Goal: Check status: Check status

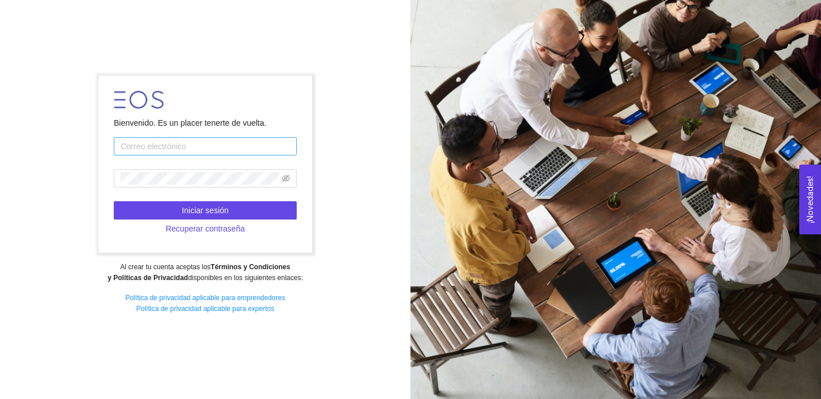
click at [127, 150] on input "text" at bounding box center [205, 146] width 183 height 18
click at [197, 146] on input "text" at bounding box center [205, 146] width 183 height 18
paste input "[EMAIL_ADDRESS][DOMAIN_NAME]"
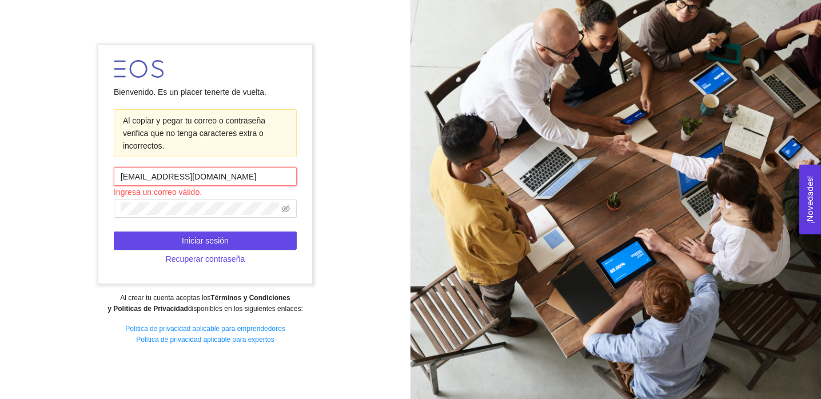
click at [121, 177] on input "[EMAIL_ADDRESS][DOMAIN_NAME]" at bounding box center [205, 177] width 183 height 18
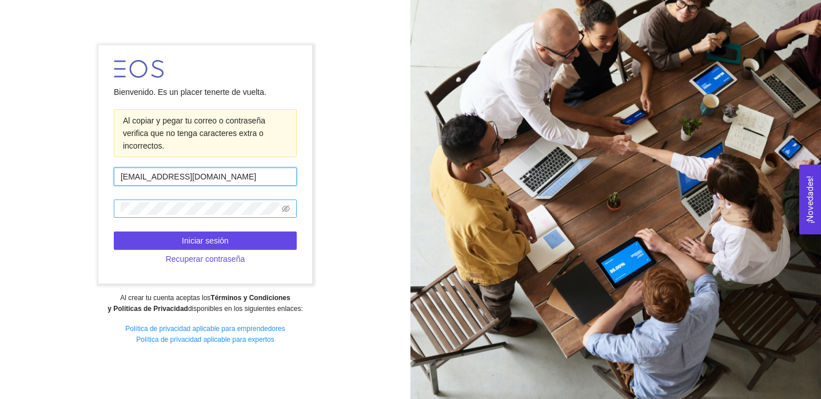
type input "[EMAIL_ADDRESS][DOMAIN_NAME]"
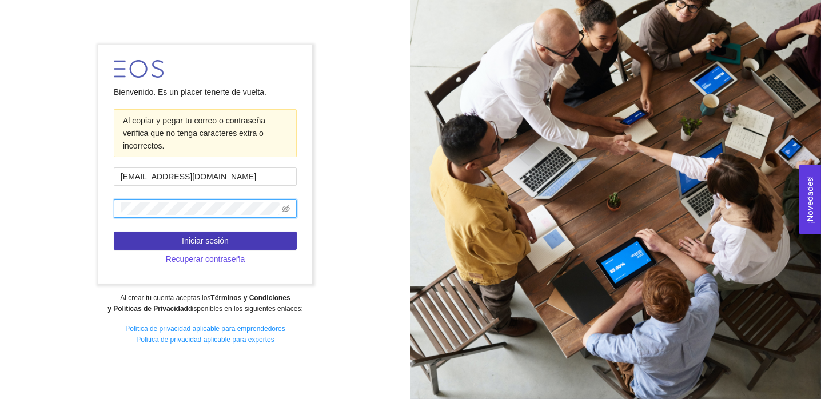
click at [237, 240] on button "Iniciar sesión" at bounding box center [205, 241] width 183 height 18
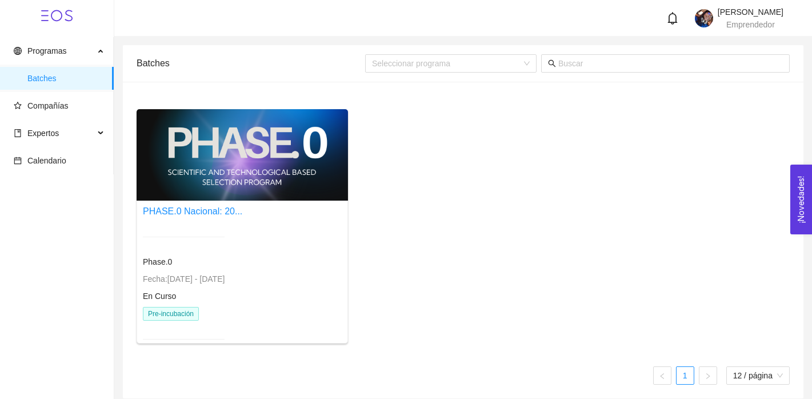
scroll to position [7, 0]
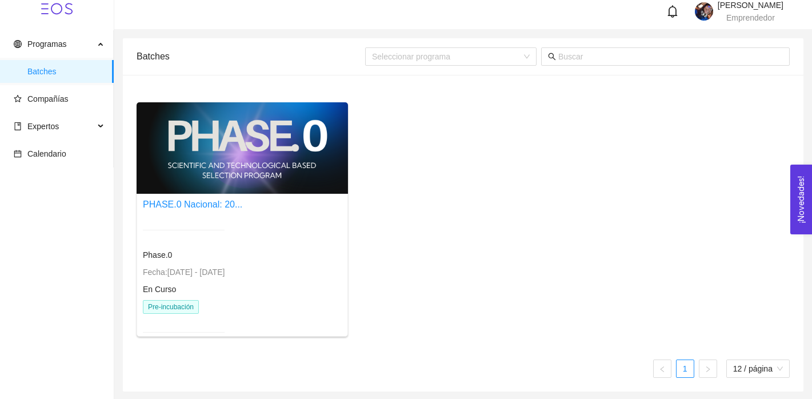
click at [183, 263] on div "Phase.0 Fecha: [DATE] - [DATE] En Curso Pre-incubación" at bounding box center [184, 281] width 82 height 130
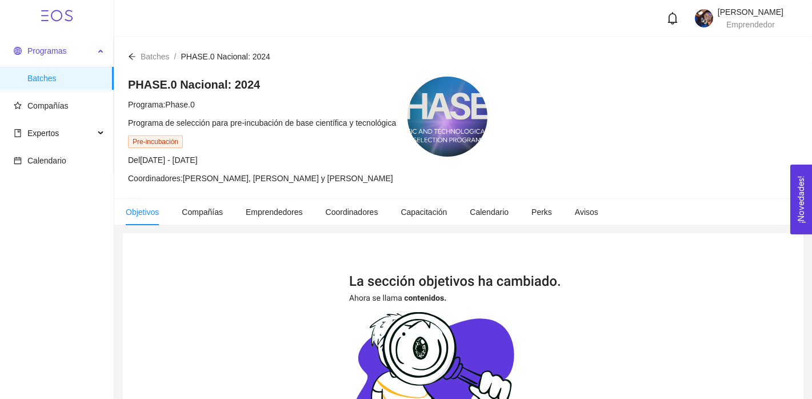
click at [48, 51] on span "Programas" at bounding box center [46, 50] width 39 height 9
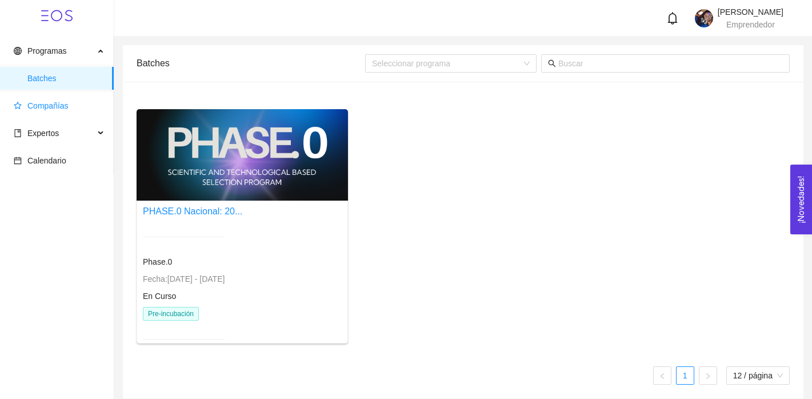
click at [46, 111] on span "Compañías" at bounding box center [59, 105] width 91 height 23
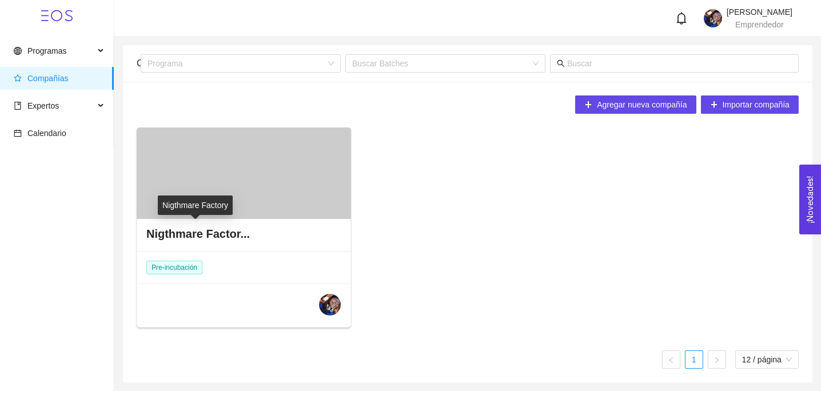
click at [186, 242] on div "Nigthmare Factor..." at bounding box center [243, 234] width 213 height 34
click at [186, 231] on h4 "Nigthmare Factor..." at bounding box center [197, 234] width 103 height 16
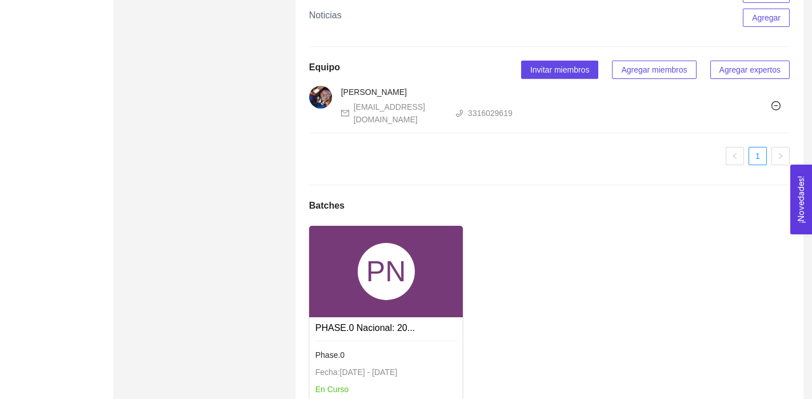
scroll to position [1052, 0]
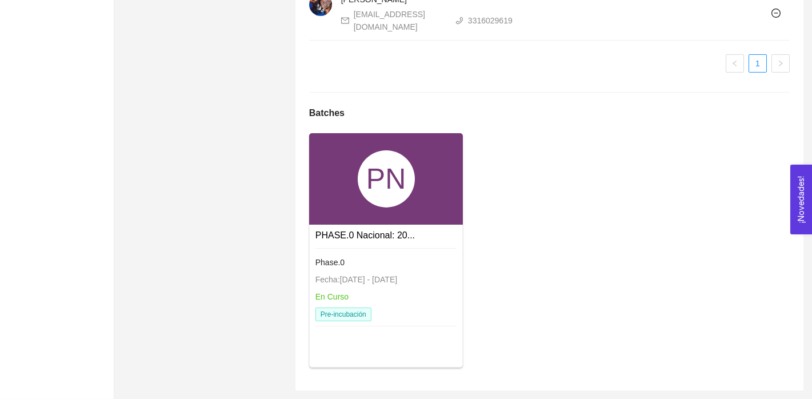
click at [352, 254] on div "Phase.0 Fecha: [DATE] - [DATE] En Curso Pre-incubación" at bounding box center [387, 288] width 142 height 81
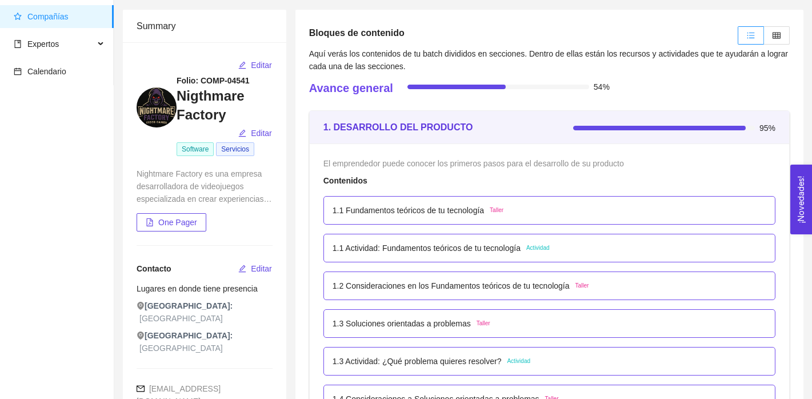
scroll to position [61, 0]
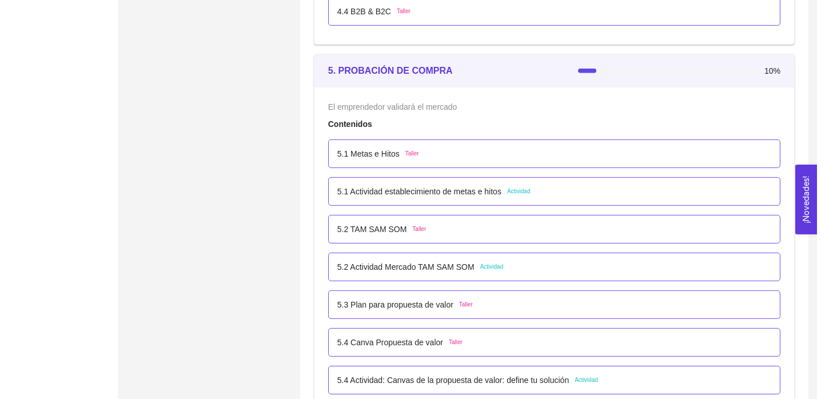
scroll to position [2124, 0]
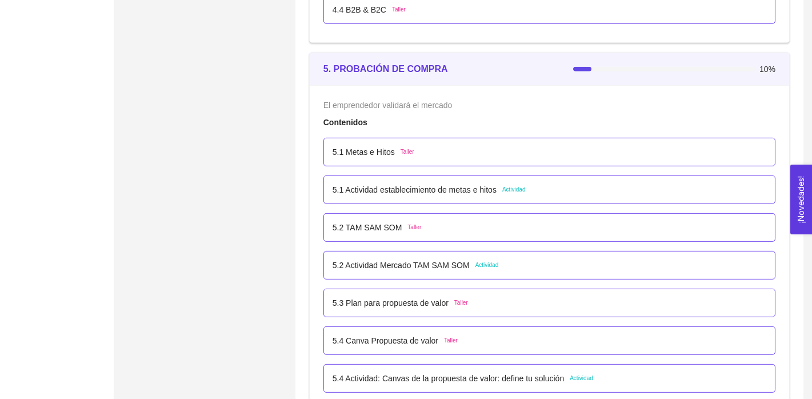
click at [362, 154] on p "5.1 Metas e Hitos" at bounding box center [364, 152] width 62 height 13
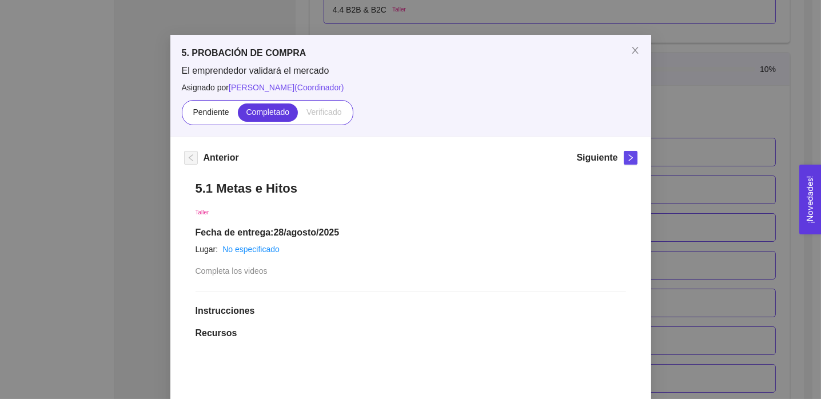
scroll to position [22, 0]
click at [624, 162] on button "button" at bounding box center [631, 158] width 14 height 14
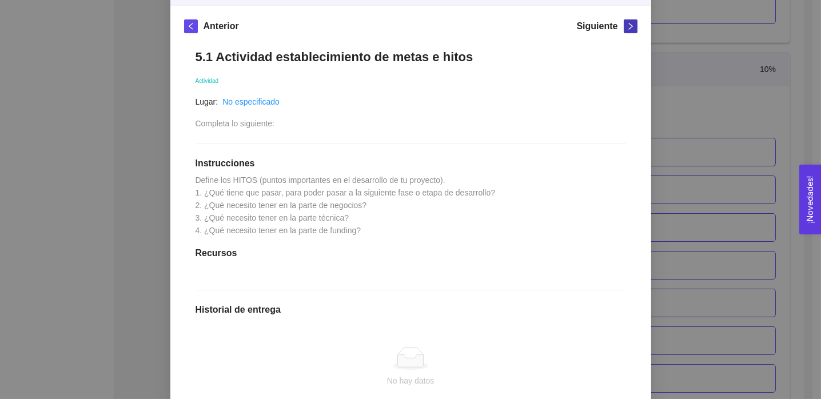
scroll to position [157, 0]
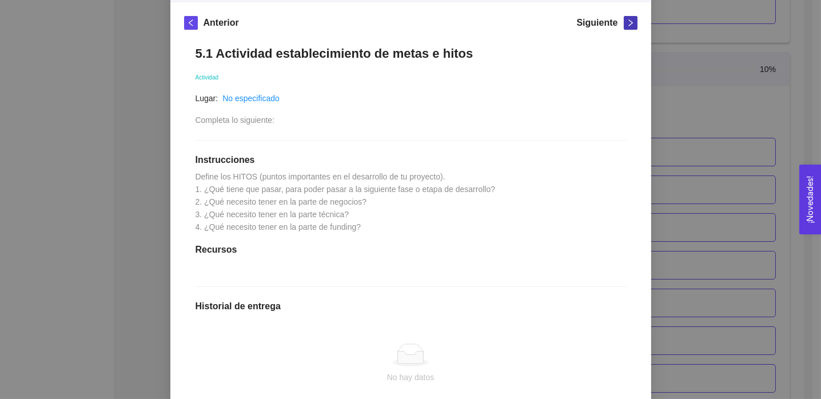
click at [628, 21] on icon "right" at bounding box center [630, 22] width 4 height 7
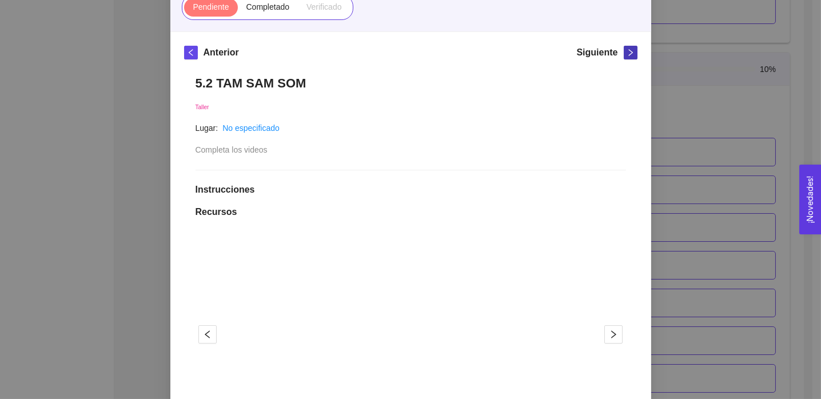
scroll to position [115, 0]
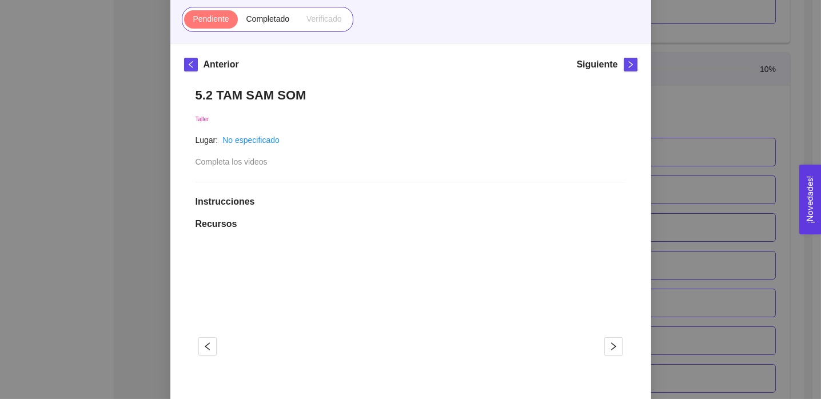
click at [225, 23] on span at bounding box center [210, 19] width 53 height 18
click at [184, 22] on input "Pendiente" at bounding box center [184, 22] width 0 height 0
click at [251, 17] on span "Completado" at bounding box center [267, 18] width 43 height 9
click at [238, 22] on input "Completado" at bounding box center [238, 22] width 0 height 0
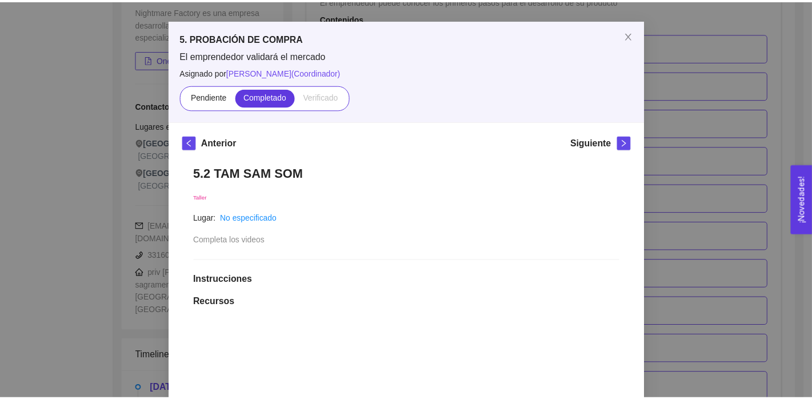
scroll to position [34, 0]
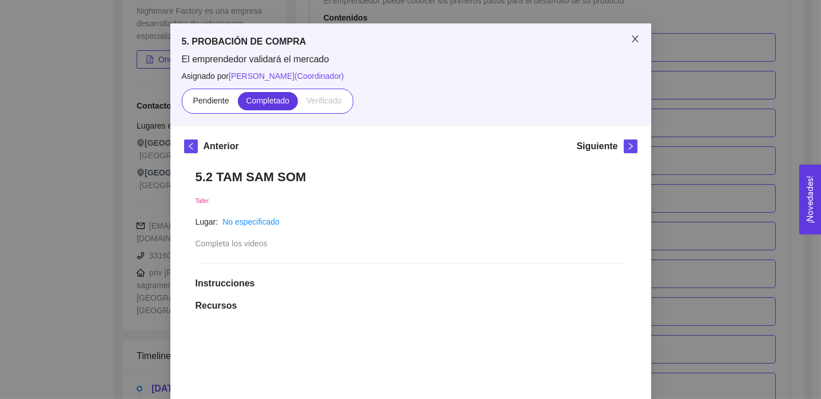
click at [633, 38] on icon "close" at bounding box center [635, 38] width 9 height 9
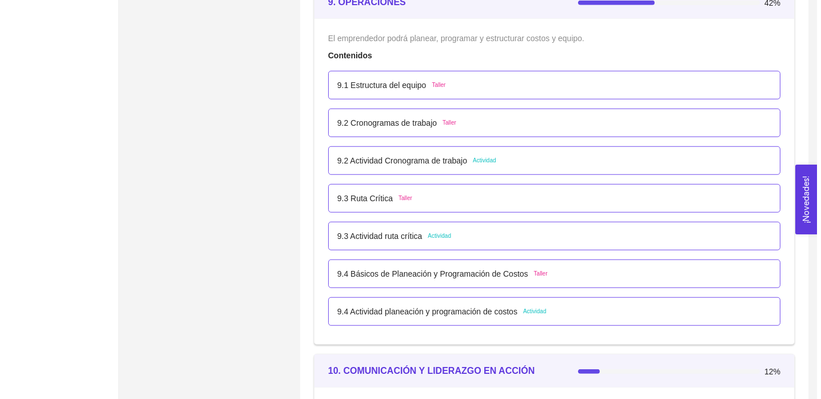
scroll to position [3854, 0]
click at [390, 83] on p "9.1 Estructura del equipo" at bounding box center [377, 85] width 89 height 13
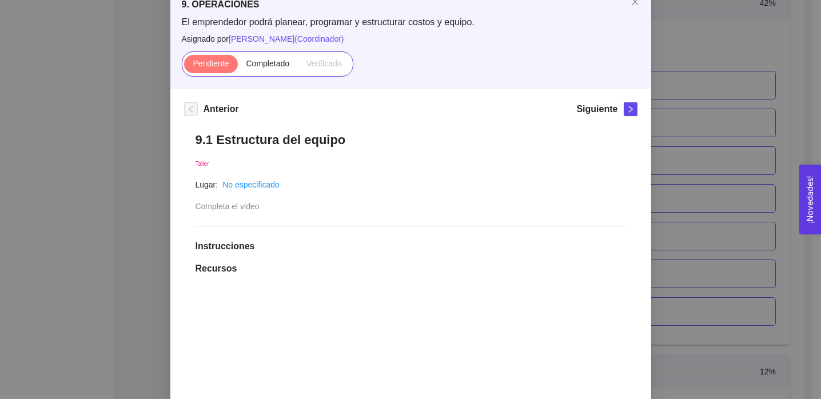
scroll to position [0, 0]
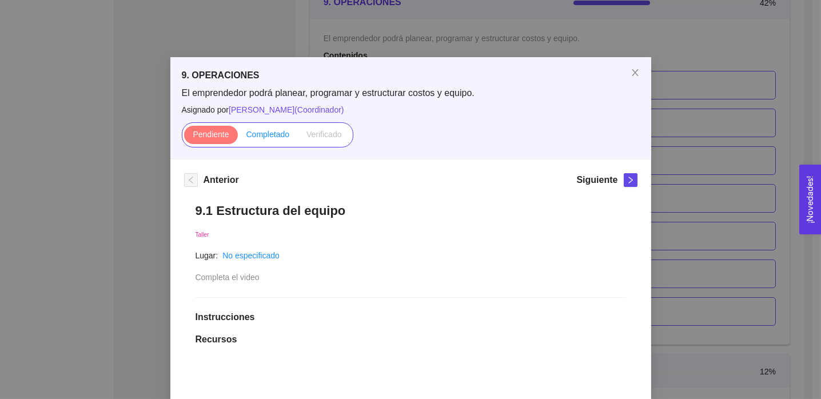
click at [267, 141] on label "Completado" at bounding box center [268, 135] width 61 height 18
click at [238, 137] on input "Completado" at bounding box center [238, 137] width 0 height 0
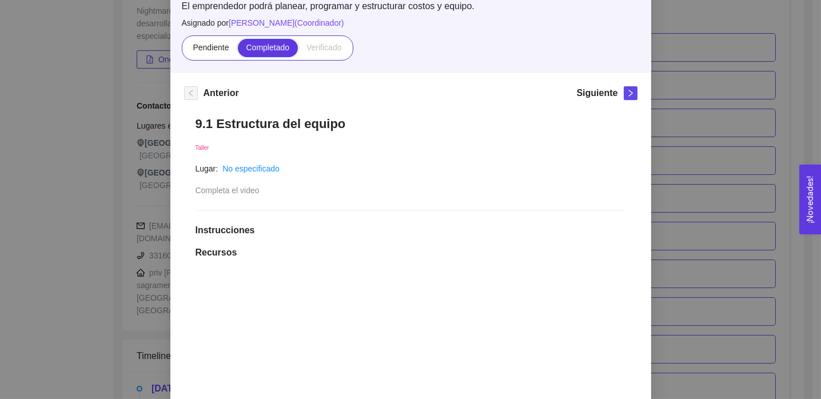
scroll to position [81, 0]
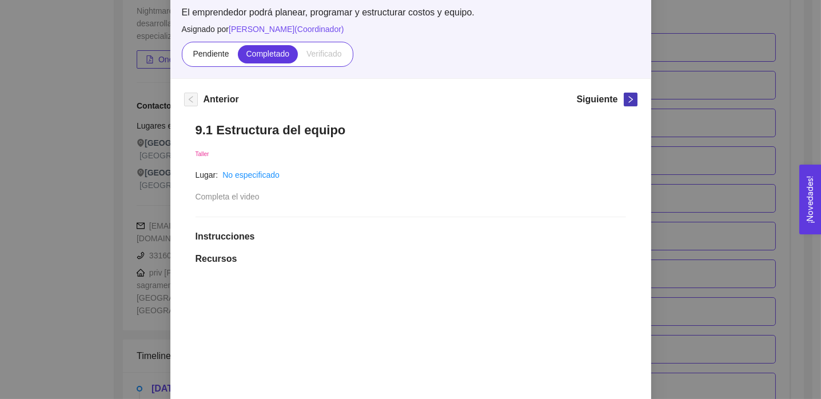
click at [624, 105] on button "button" at bounding box center [631, 100] width 14 height 14
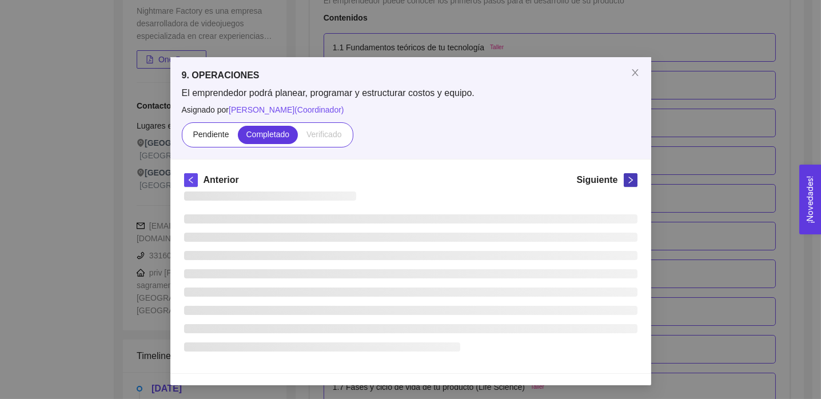
scroll to position [0, 0]
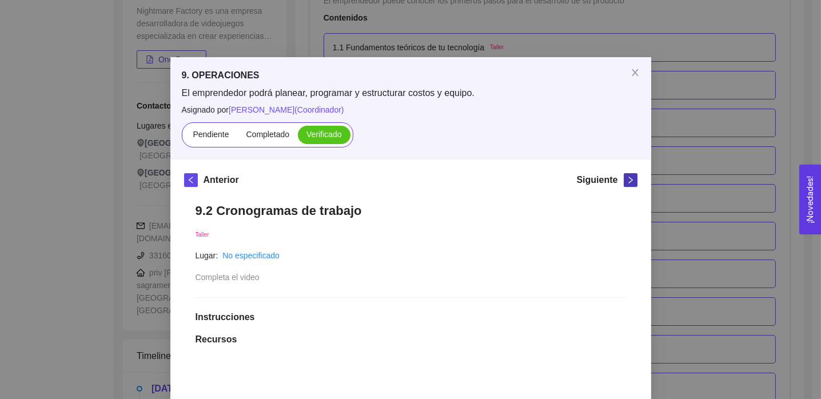
click at [624, 174] on button "button" at bounding box center [631, 180] width 14 height 14
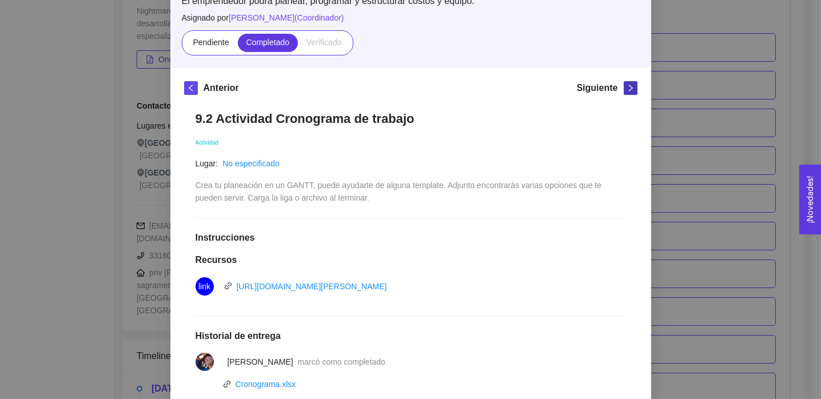
scroll to position [97, 0]
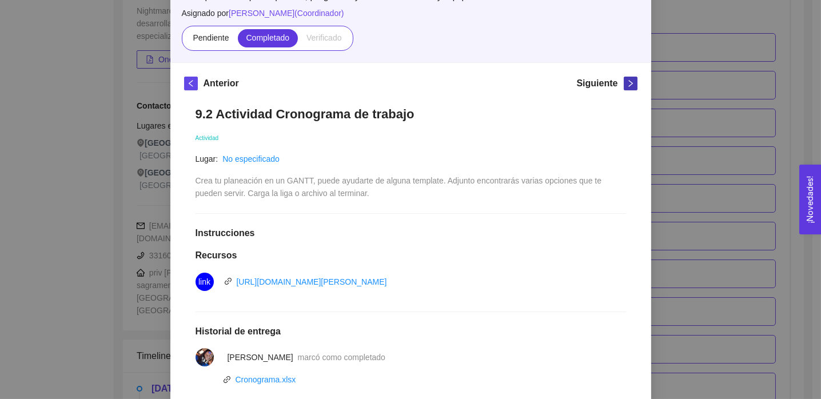
click at [628, 83] on icon "right" at bounding box center [631, 83] width 8 height 8
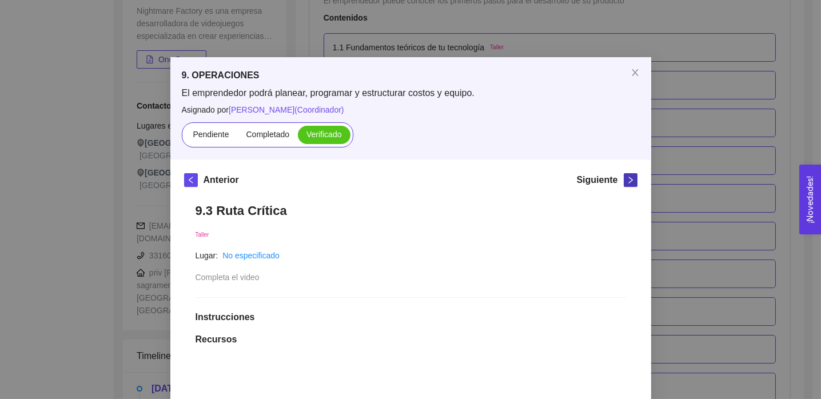
scroll to position [38, 0]
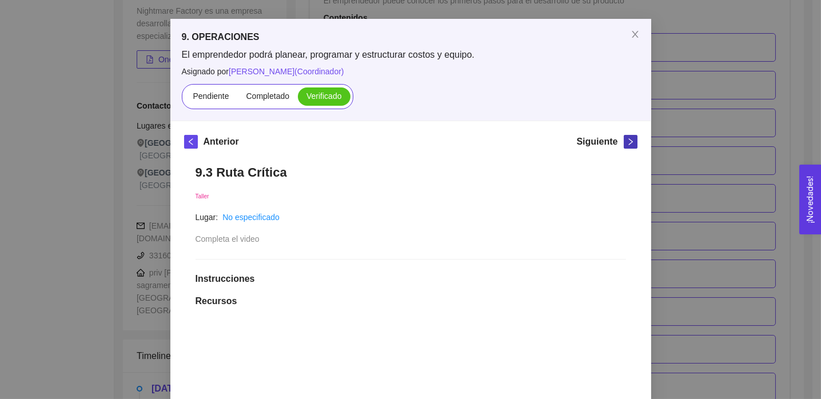
click at [627, 139] on icon "right" at bounding box center [631, 142] width 8 height 8
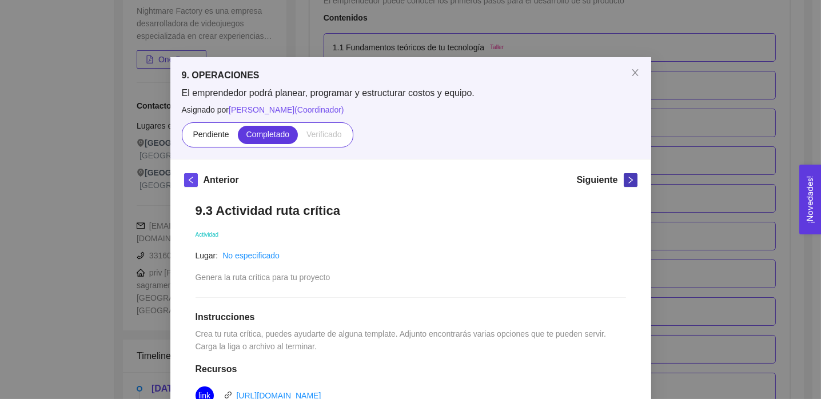
click at [628, 181] on icon "right" at bounding box center [630, 180] width 4 height 7
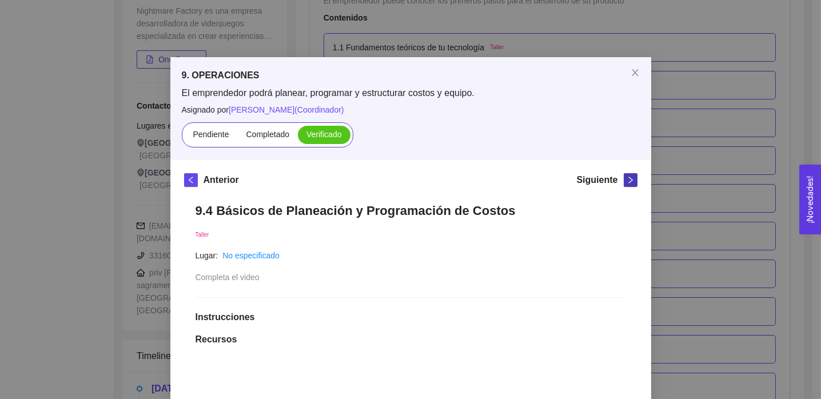
click at [628, 181] on icon "right" at bounding box center [630, 180] width 4 height 7
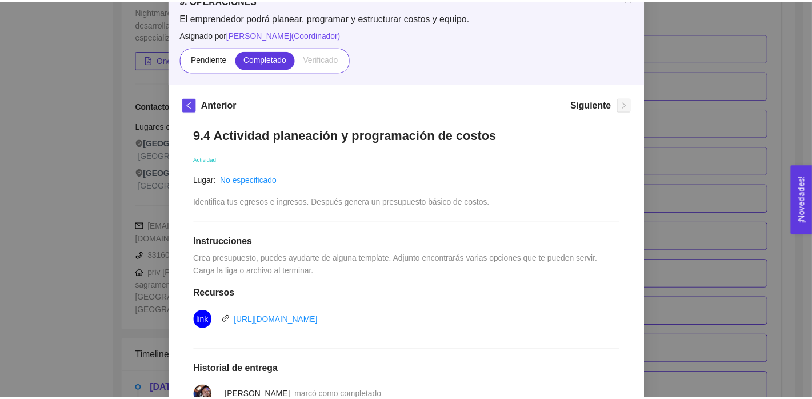
scroll to position [36, 0]
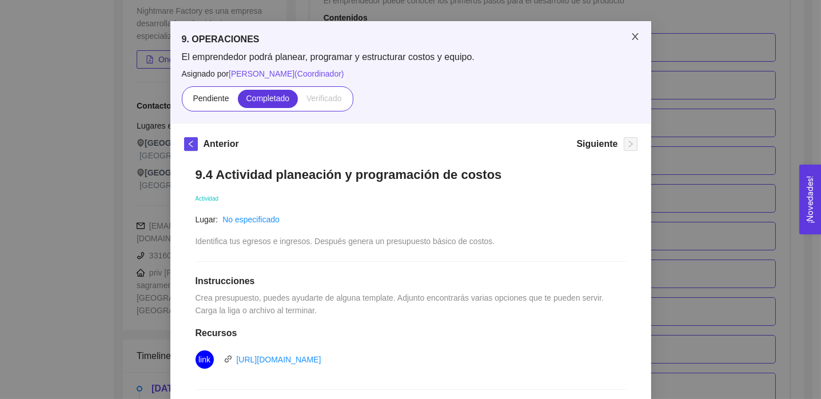
click at [629, 31] on span "Close" at bounding box center [635, 37] width 32 height 32
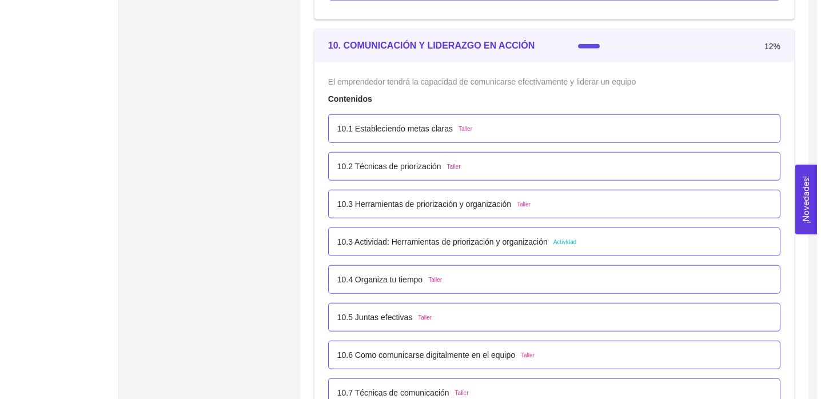
scroll to position [4199, 0]
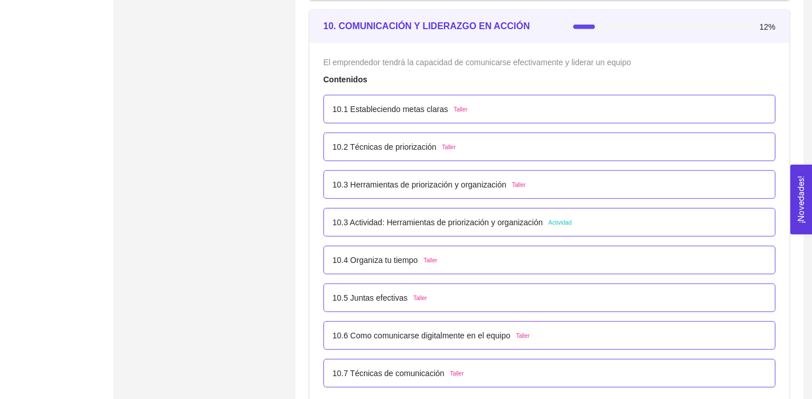
click at [421, 110] on p "10.1 Estableciendo metas claras" at bounding box center [390, 109] width 115 height 13
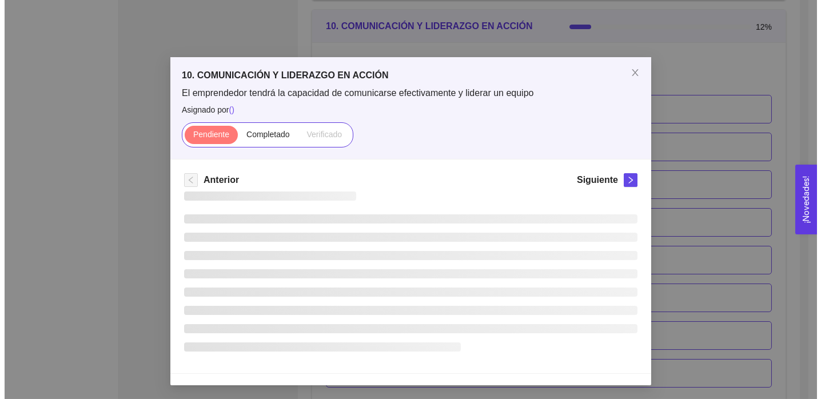
scroll to position [0, 0]
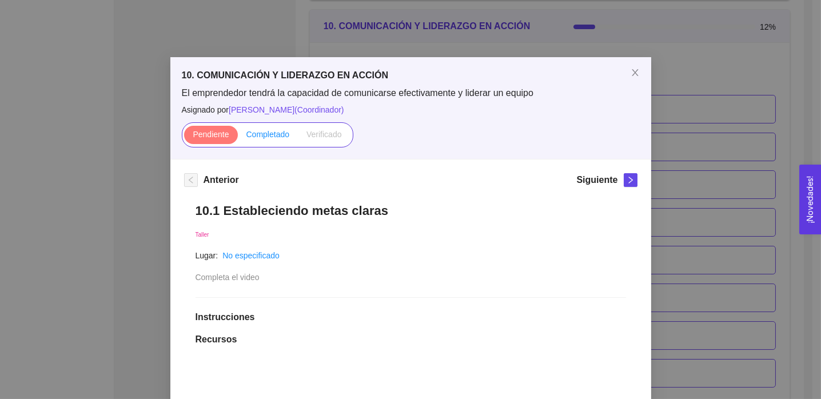
click at [265, 141] on label "Completado" at bounding box center [268, 135] width 61 height 18
click at [238, 137] on input "Completado" at bounding box center [238, 137] width 0 height 0
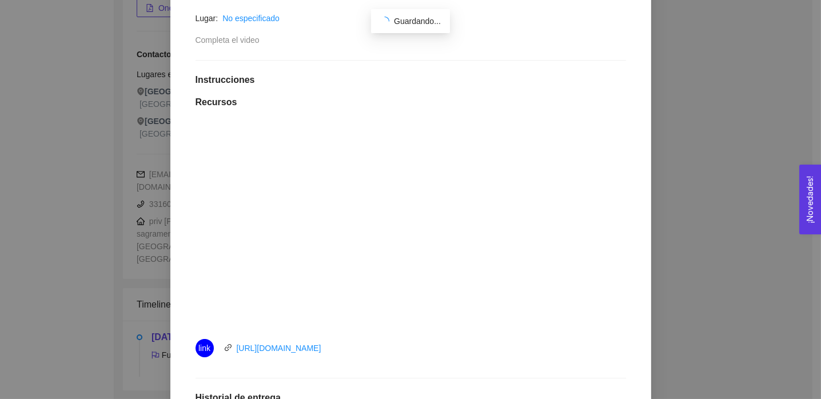
scroll to position [225, 0]
